Goal: Transaction & Acquisition: Purchase product/service

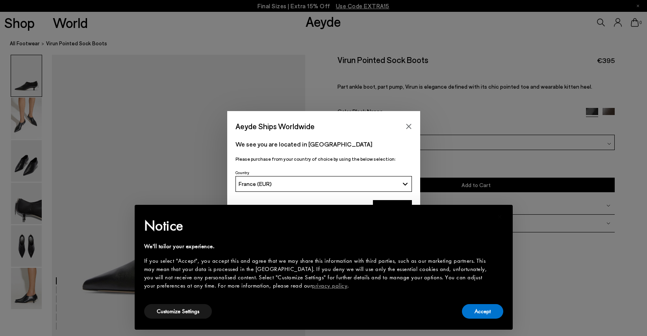
click at [496, 319] on div "Accept" at bounding box center [482, 312] width 41 height 18
click at [495, 314] on button "Accept" at bounding box center [482, 311] width 41 height 15
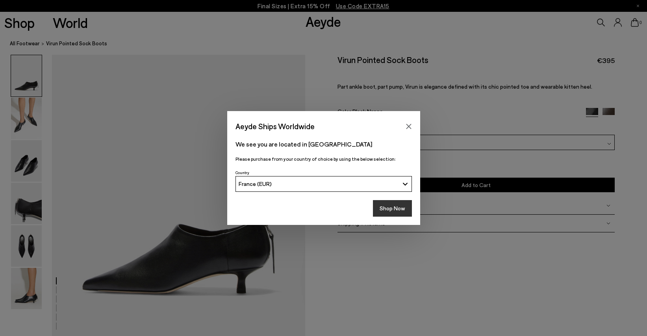
click at [392, 208] on button "Shop Now" at bounding box center [392, 208] width 39 height 17
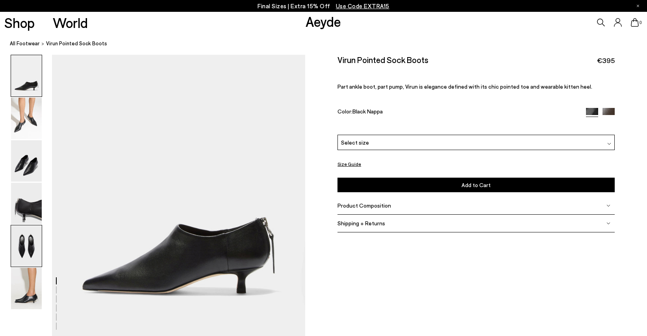
click at [19, 244] on img at bounding box center [26, 245] width 31 height 41
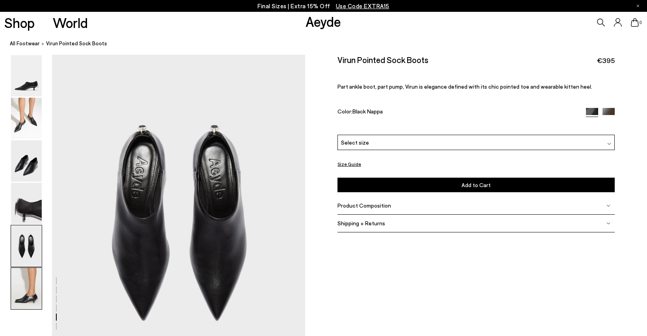
click at [27, 277] on img at bounding box center [26, 288] width 31 height 41
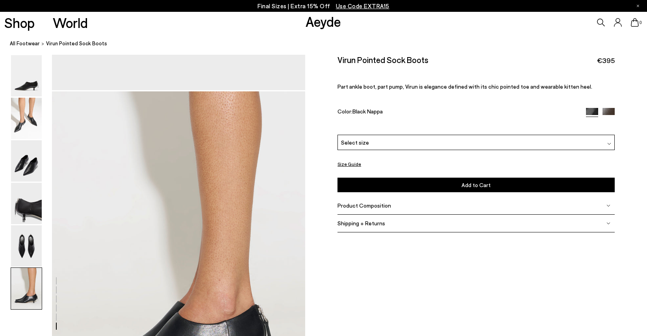
scroll to position [1693, 0]
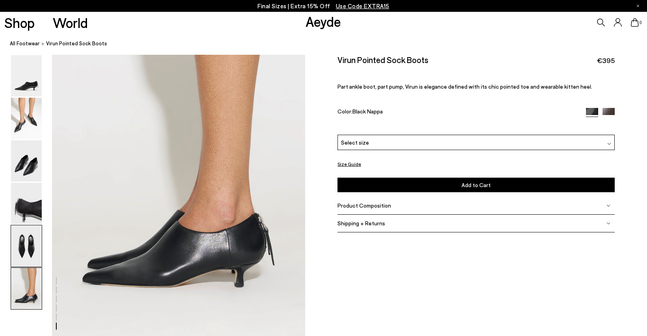
click at [30, 251] on img at bounding box center [26, 245] width 31 height 41
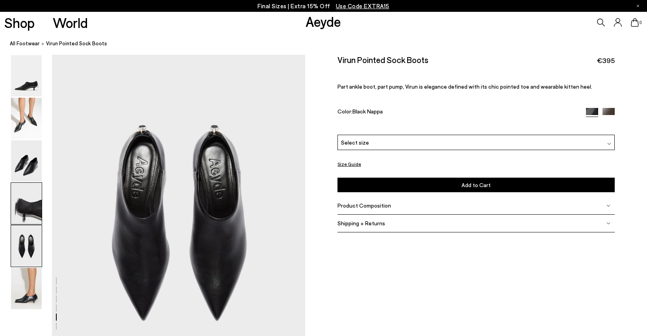
click at [30, 218] on img at bounding box center [26, 203] width 31 height 41
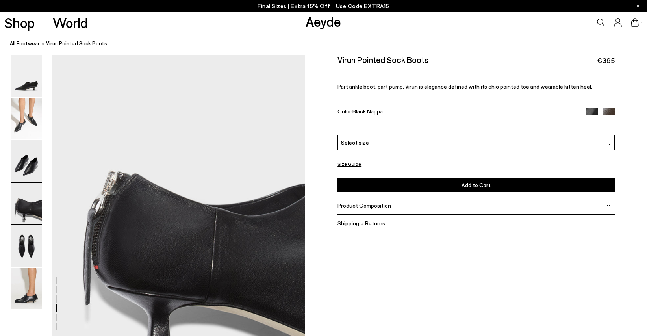
scroll to position [961, 0]
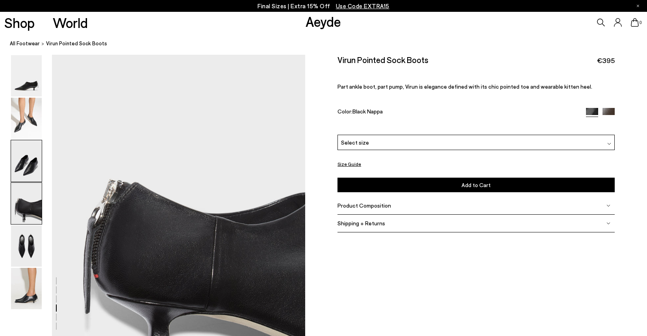
click at [37, 165] on img at bounding box center [26, 160] width 31 height 41
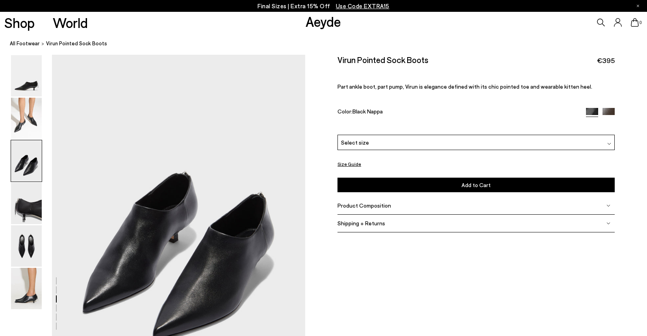
scroll to position [622, 0]
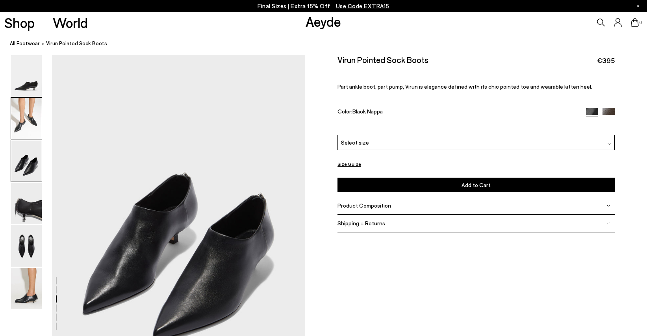
click at [23, 137] on img at bounding box center [26, 118] width 31 height 41
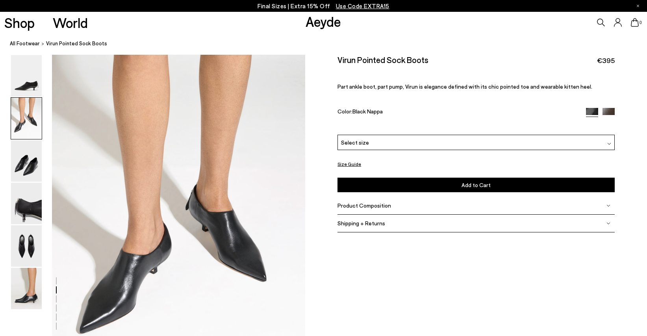
scroll to position [283, 0]
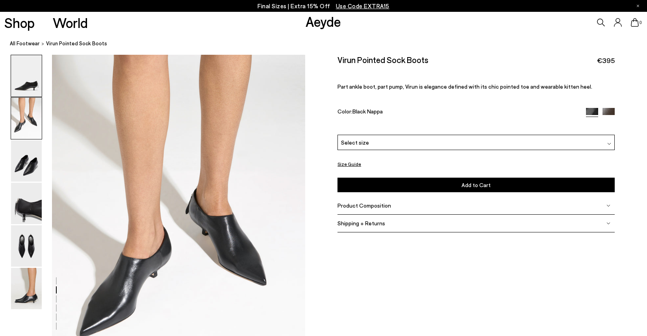
click at [26, 89] on img at bounding box center [26, 75] width 31 height 41
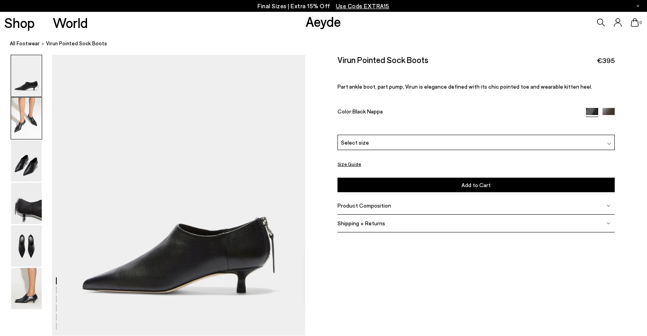
scroll to position [0, 0]
click at [22, 304] on img at bounding box center [26, 288] width 31 height 41
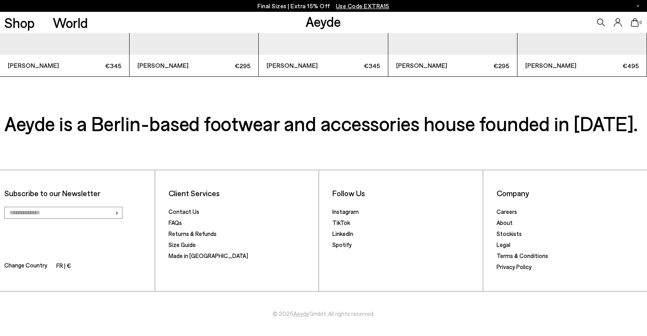
scroll to position [1973, 0]
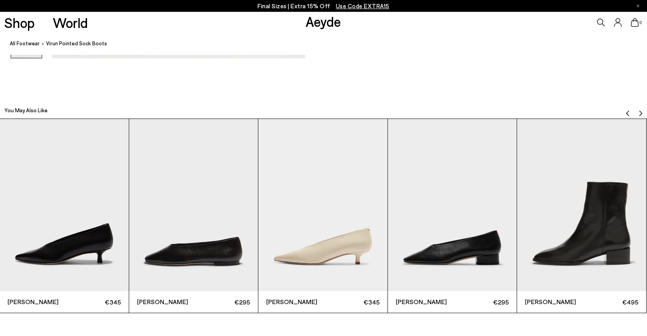
click at [585, 252] on img "5 / 6" at bounding box center [581, 205] width 129 height 172
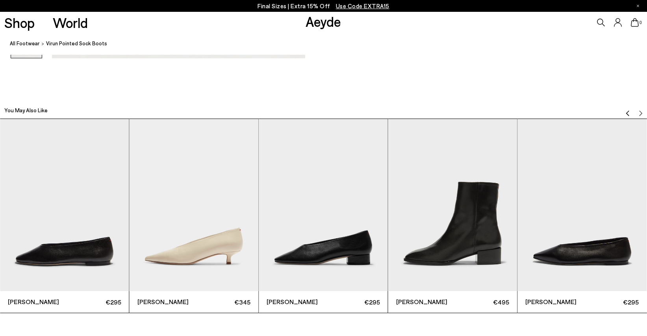
click at [484, 224] on img "5 / 6" at bounding box center [452, 205] width 129 height 172
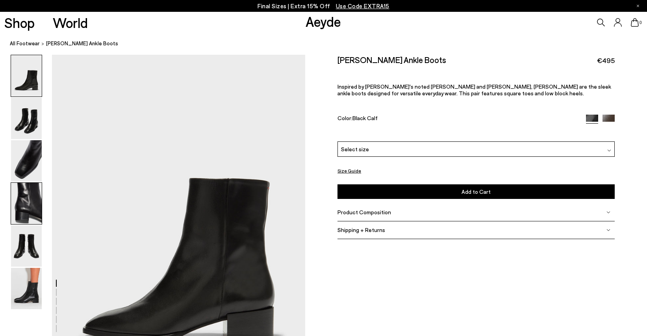
click at [30, 204] on img at bounding box center [26, 203] width 31 height 41
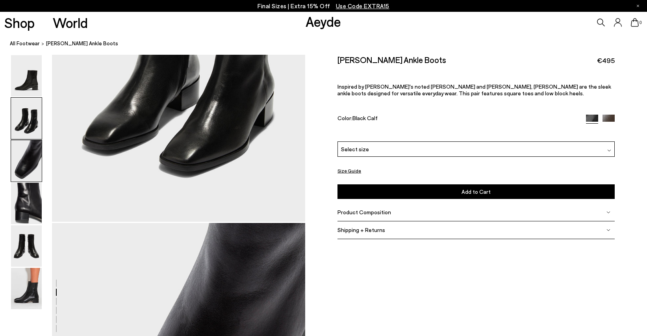
click at [25, 161] on img at bounding box center [26, 160] width 31 height 41
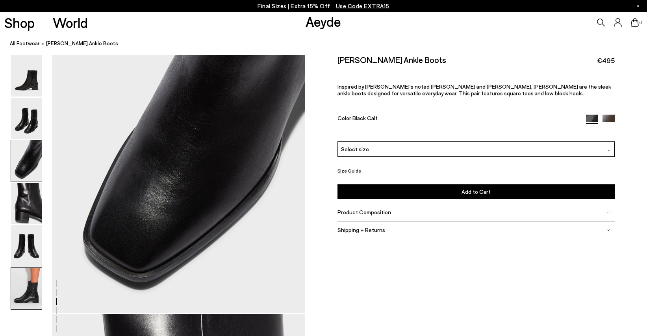
click at [35, 290] on img at bounding box center [26, 288] width 31 height 41
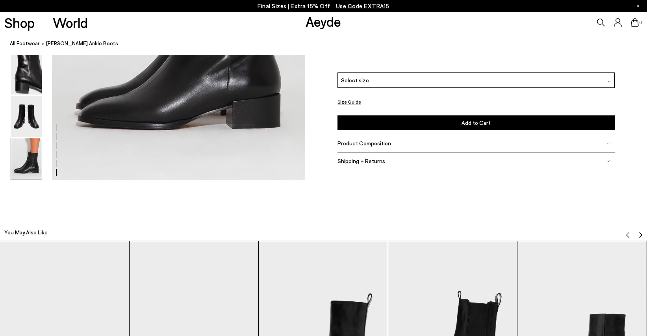
scroll to position [2065, 0]
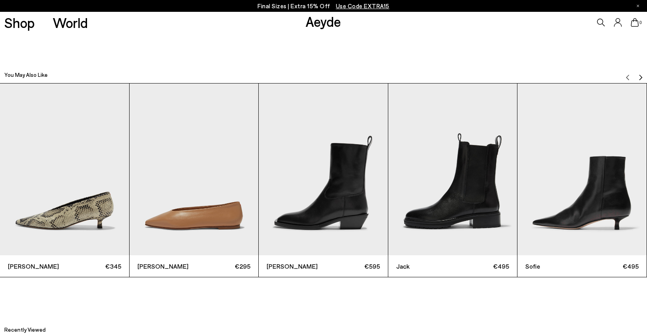
click at [334, 219] on img "3 / 6" at bounding box center [323, 170] width 129 height 172
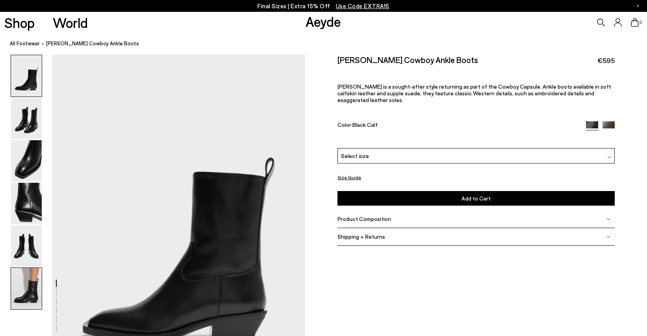
click at [27, 284] on img at bounding box center [26, 288] width 31 height 41
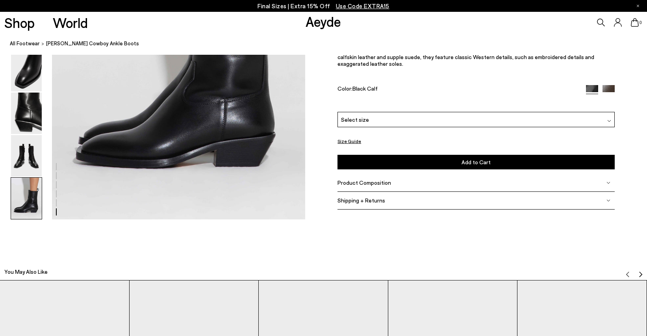
scroll to position [1710, 0]
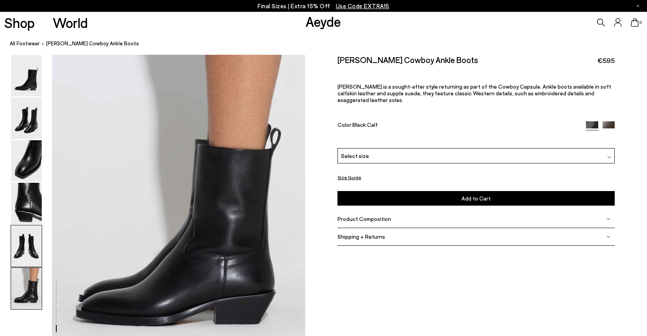
click at [16, 251] on img at bounding box center [26, 245] width 31 height 41
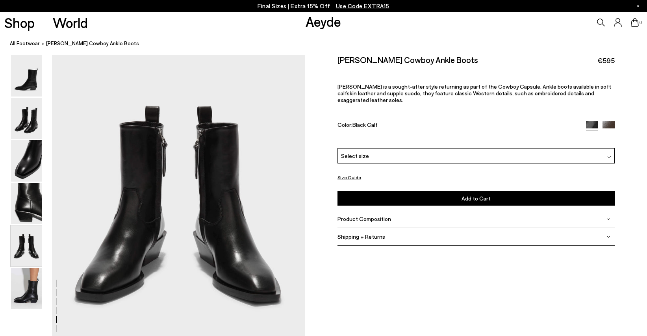
scroll to position [1356, 0]
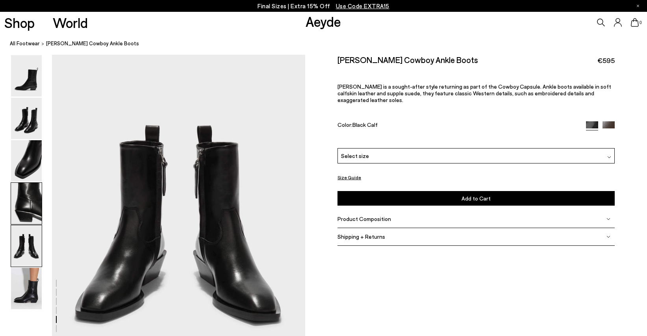
click at [23, 207] on img at bounding box center [26, 203] width 31 height 41
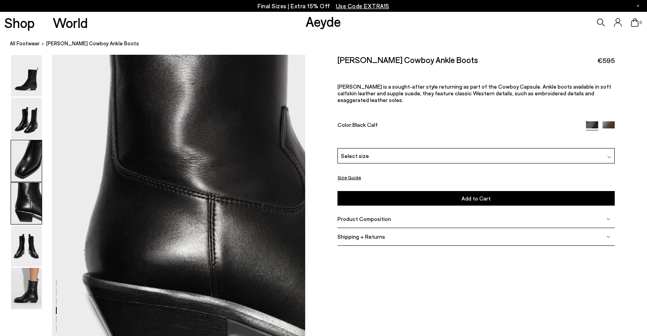
click at [31, 168] on img at bounding box center [26, 160] width 31 height 41
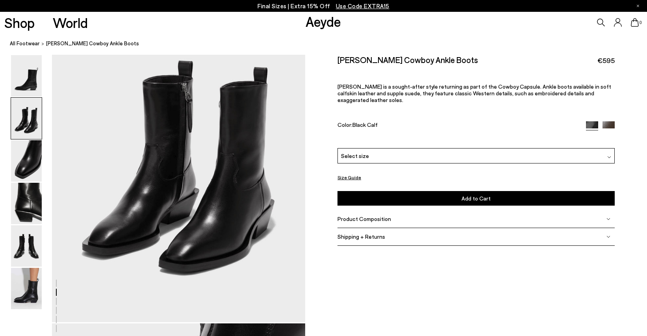
scroll to position [403, 0]
